Goal: Find specific page/section: Find specific page/section

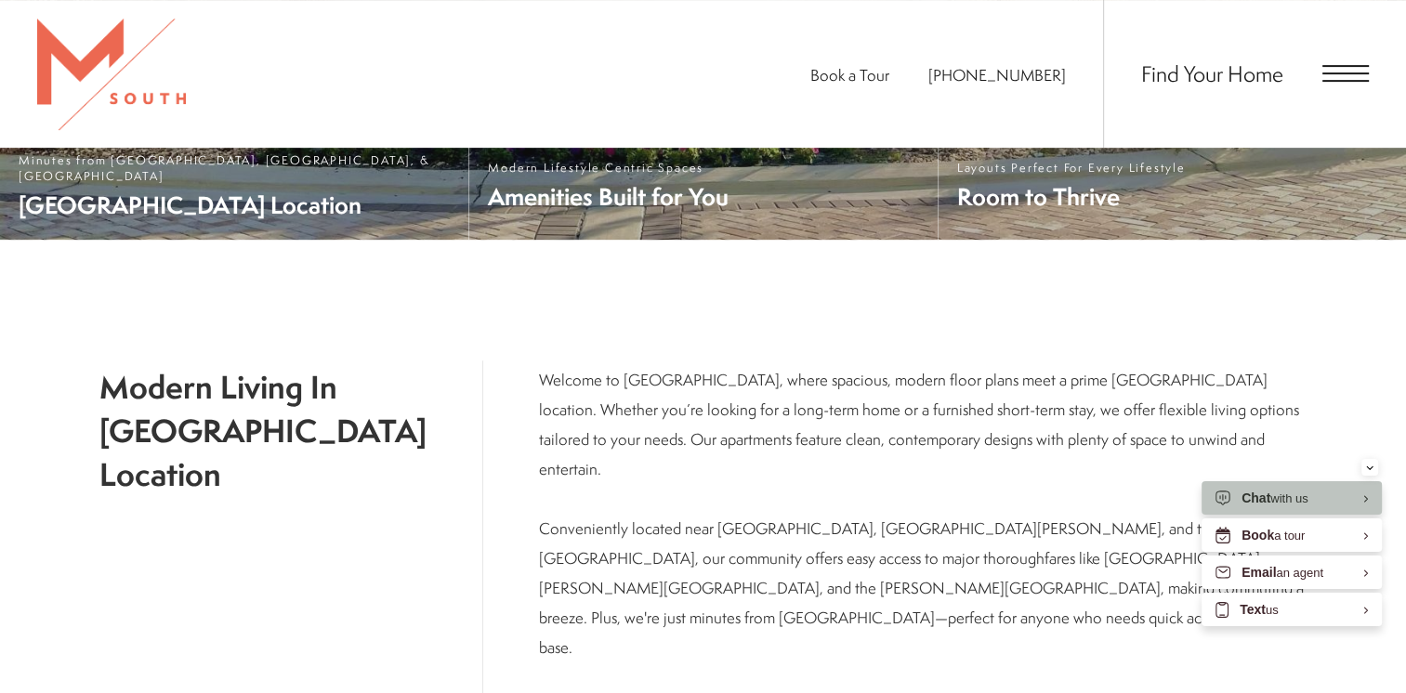
scroll to position [704, 0]
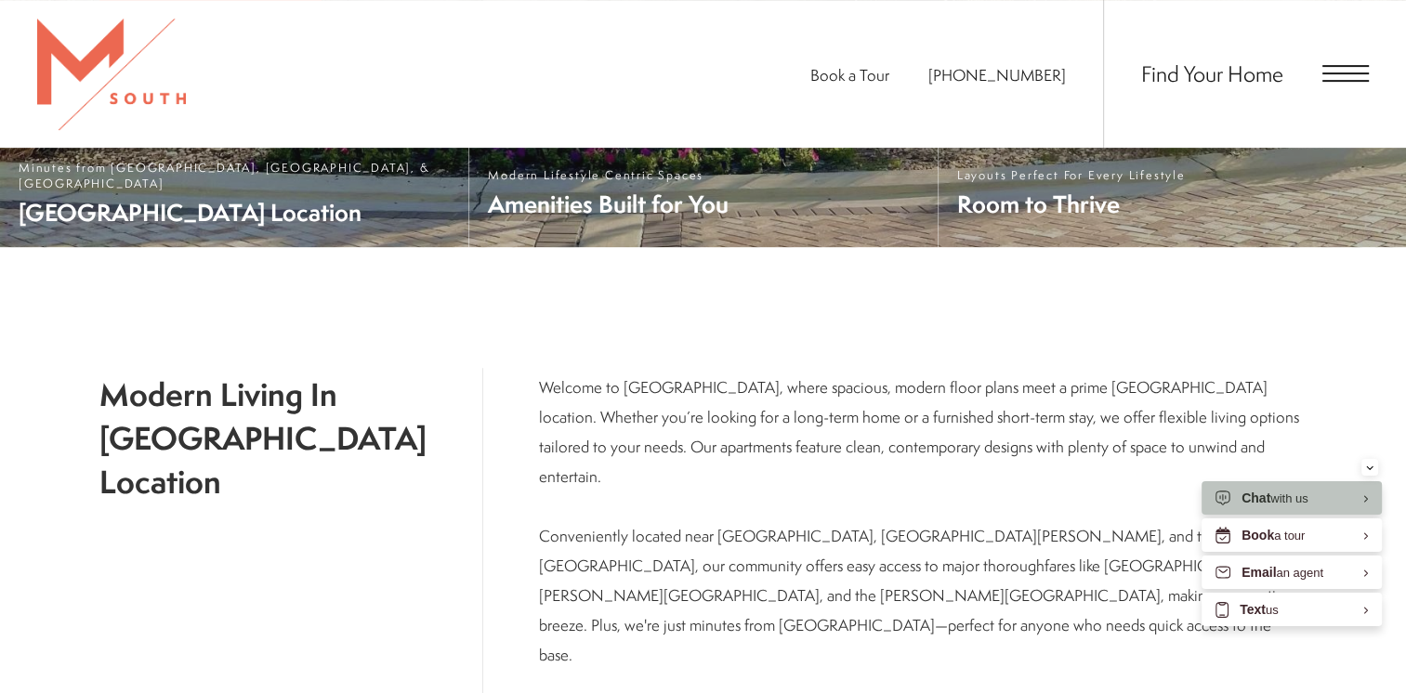
click at [1342, 83] on div "Find Your Home" at bounding box center [1236, 74] width 266 height 148
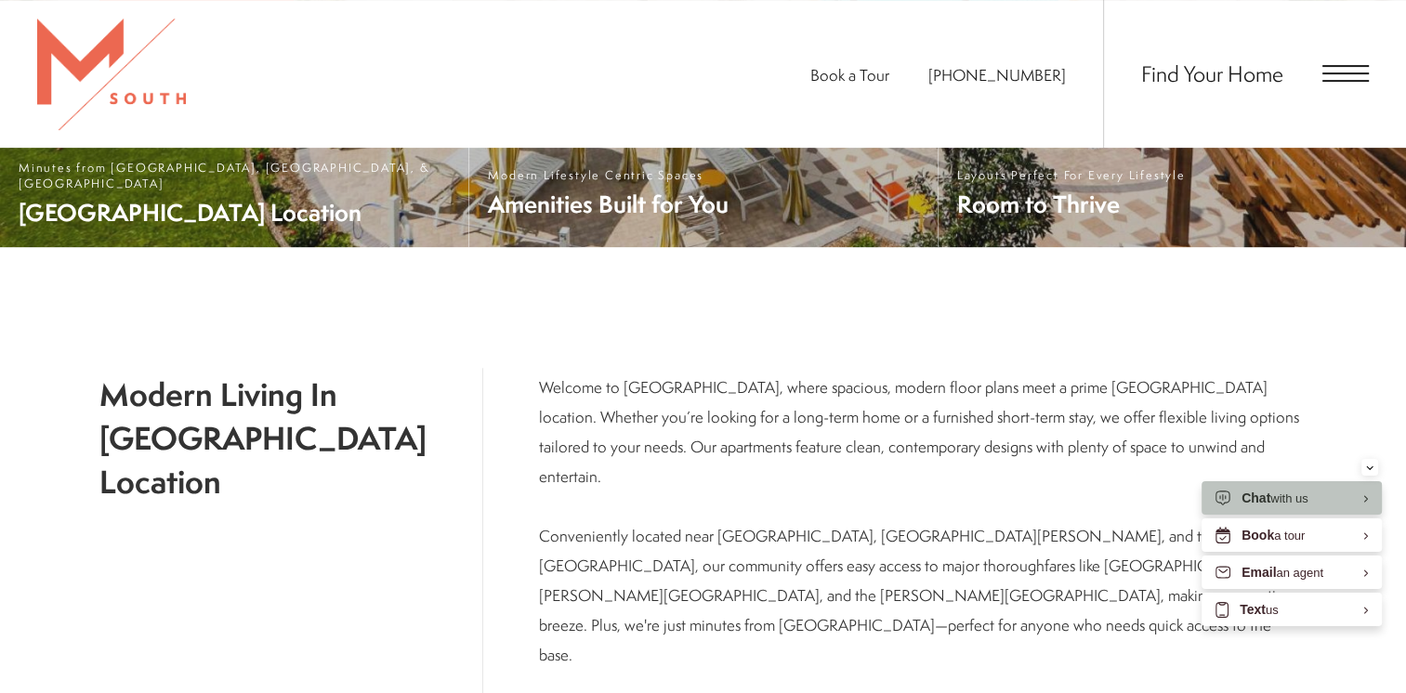
click at [1348, 78] on span "Open Menu" at bounding box center [1346, 73] width 46 height 17
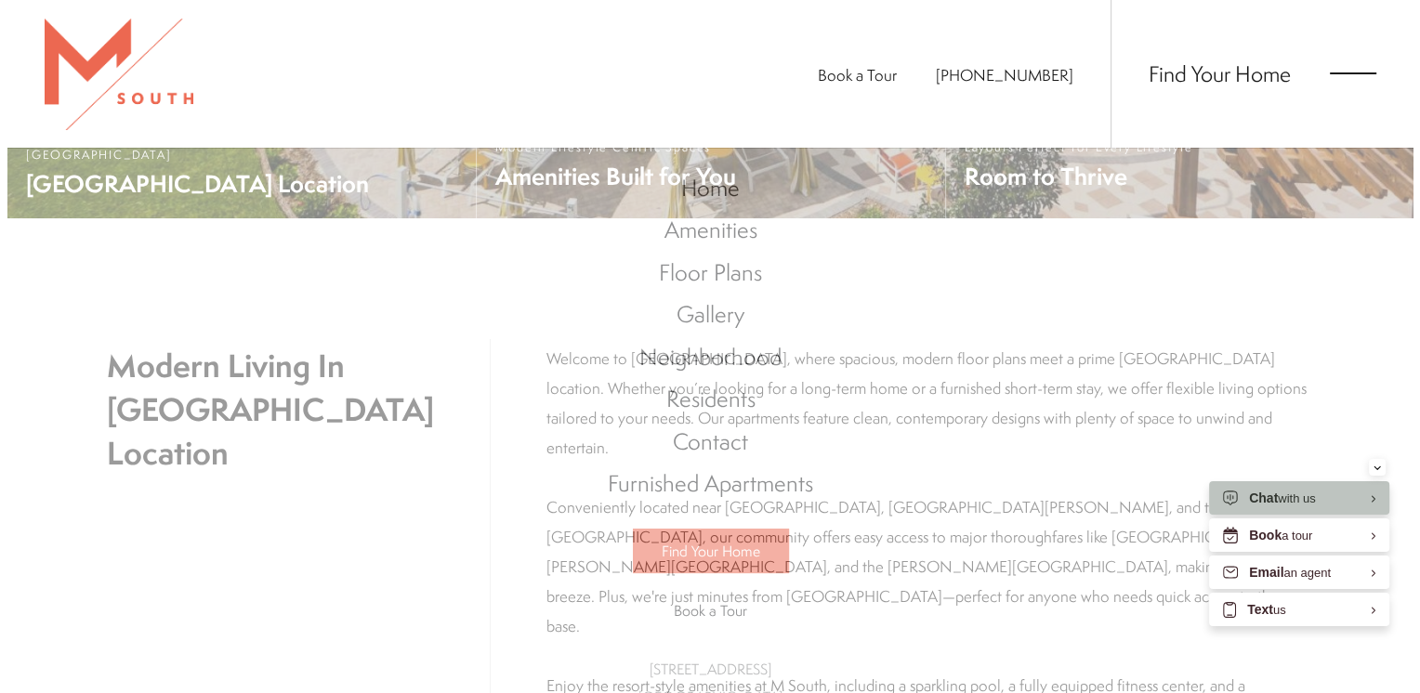
scroll to position [0, 0]
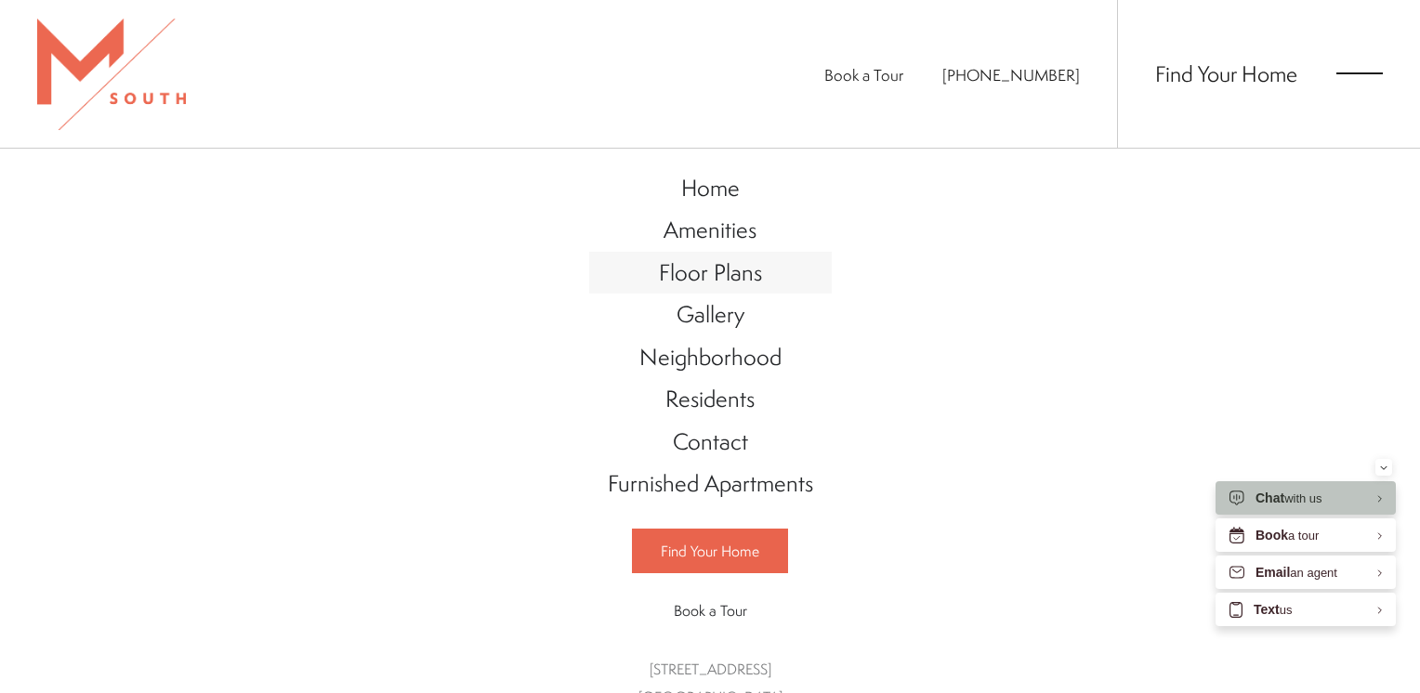
click at [745, 272] on span "Floor Plans" at bounding box center [710, 273] width 103 height 32
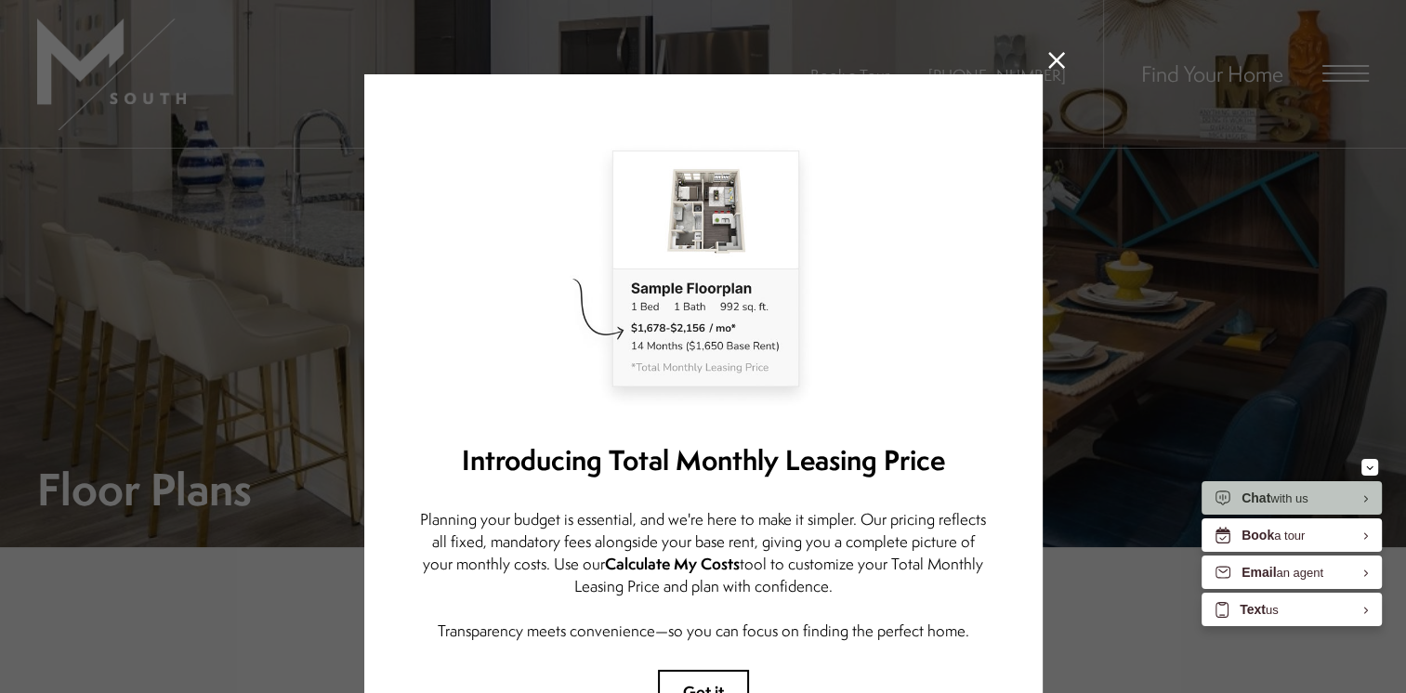
click at [1050, 61] on icon at bounding box center [1056, 60] width 17 height 17
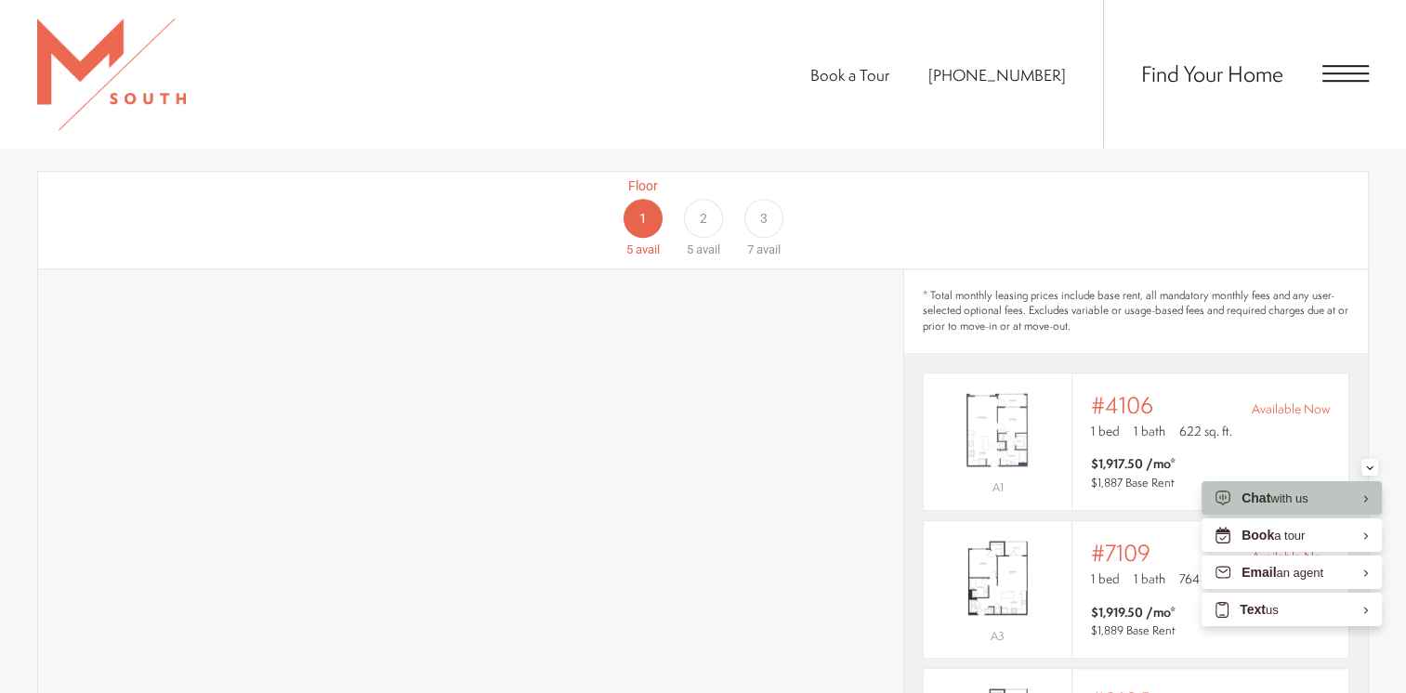
scroll to position [1204, 0]
